Goal: Check status: Check status

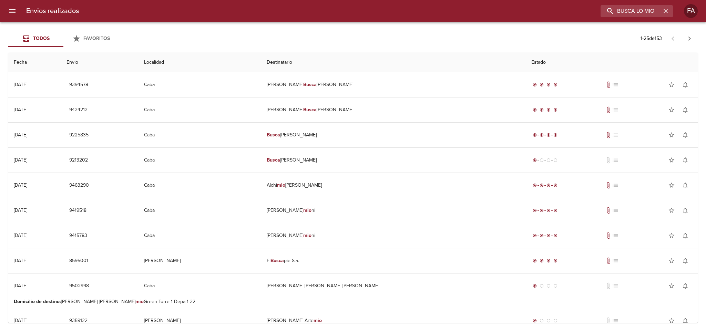
click at [507, 20] on div "Envios realizados BUSCA LO MIO FA" at bounding box center [353, 11] width 706 height 22
type input "9465231"
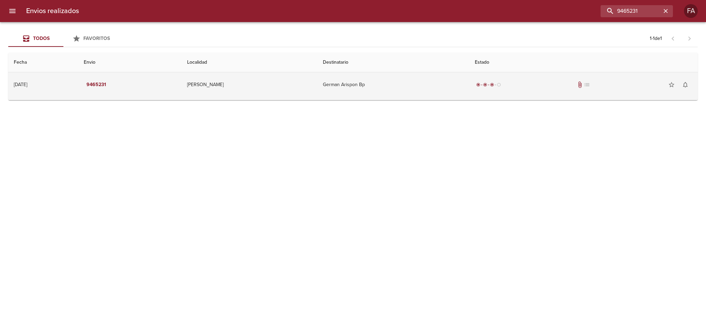
click at [375, 87] on td "German Arispon Bp" at bounding box center [393, 84] width 152 height 25
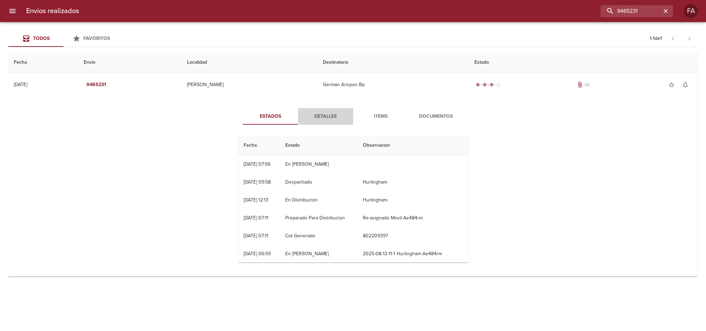
click at [325, 120] on span "Detalles" at bounding box center [325, 116] width 47 height 9
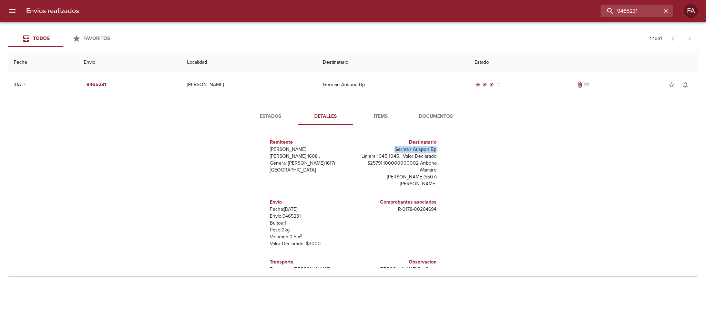
drag, startPoint x: 392, startPoint y: 150, endPoint x: 450, endPoint y: 149, distance: 57.9
click at [450, 150] on div "Remitente Wamaro Tortuguitas Raul [STREET_ADDRESS][PERSON_NAME] Destinatario Ge…" at bounding box center [353, 199] width 236 height 138
copy p "German Arispon Bp"
click at [185, 188] on div "Estados Detalles Items Documentos Remitente [PERSON_NAME] [PERSON_NAME] 1608 , …" at bounding box center [353, 188] width 679 height 176
drag, startPoint x: 386, startPoint y: 150, endPoint x: 438, endPoint y: 150, distance: 51.7
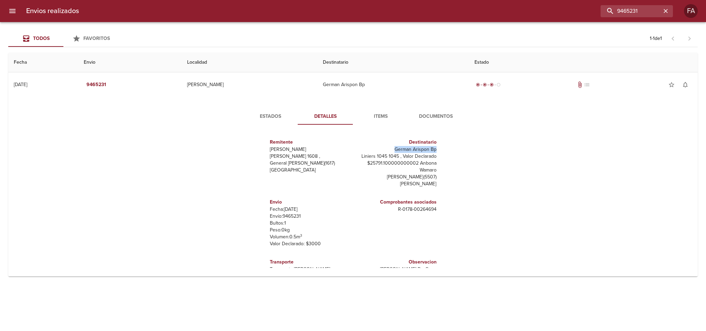
click at [438, 150] on div "Remitente Wamaro Tortuguitas Raul [STREET_ADDRESS][PERSON_NAME] Destinatario Ge…" at bounding box center [353, 199] width 236 height 138
copy p "German Arispon Bp"
